Goal: Information Seeking & Learning: Learn about a topic

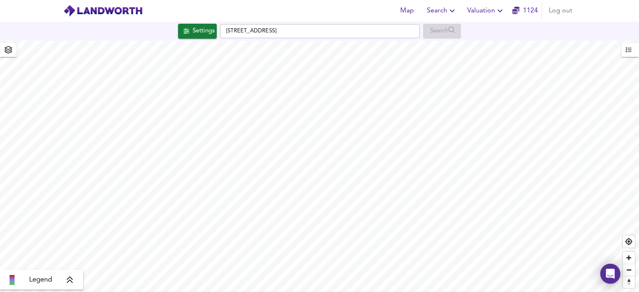
checkbox input "false"
checkbox input "true"
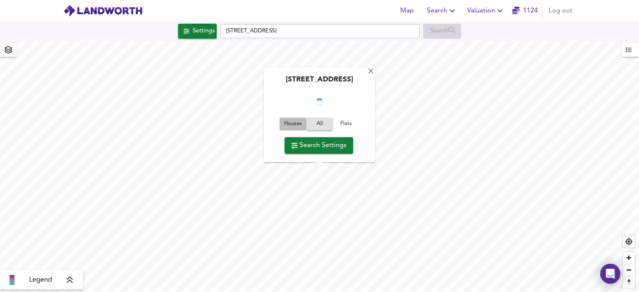
click at [297, 124] on span "Houses" at bounding box center [293, 125] width 22 height 10
click at [323, 124] on span "All" at bounding box center [319, 125] width 22 height 10
